Goal: Transaction & Acquisition: Purchase product/service

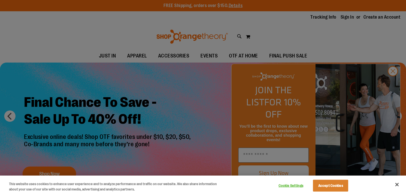
click at [252, 50] on div at bounding box center [203, 97] width 406 height 195
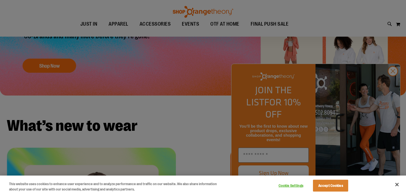
scroll to position [303, 0]
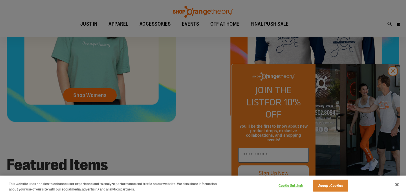
click at [236, 79] on div at bounding box center [203, 97] width 406 height 195
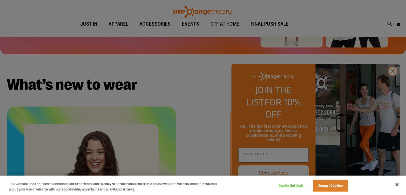
scroll to position [10, 0]
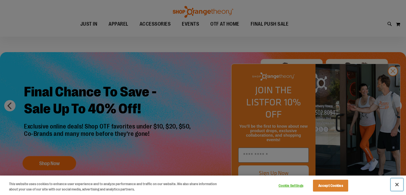
click at [398, 186] on button "Close" at bounding box center [397, 185] width 12 height 12
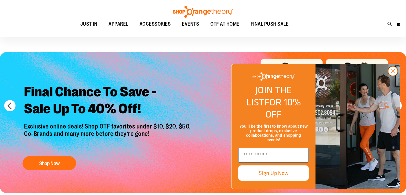
click at [391, 76] on circle "Close dialog" at bounding box center [393, 71] width 9 height 9
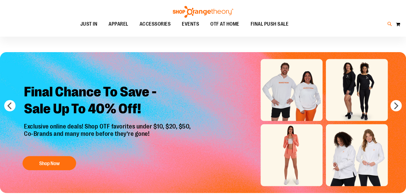
click at [392, 23] on icon at bounding box center [390, 24] width 5 height 6
type input "**********"
